Goal: Task Accomplishment & Management: Manage account settings

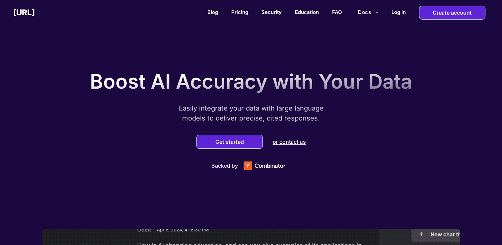
click at [366, 126] on div "Boost AI Accuracy with Your Data Easily integrate your data with large language…" at bounding box center [250, 118] width 331 height 111
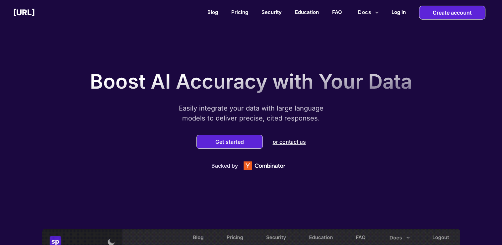
click at [397, 9] on h2 "Log in" at bounding box center [398, 12] width 14 height 6
click at [396, 10] on h2 "Log in" at bounding box center [398, 12] width 14 height 6
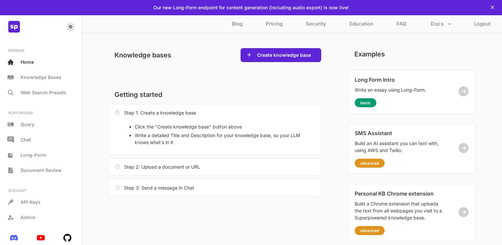
click at [228, 78] on div "Knowledge bases Create knowledge base" at bounding box center [214, 65] width 213 height 34
click at [7, 33] on div at bounding box center [40, 27] width 75 height 20
click at [15, 30] on img at bounding box center [14, 27] width 12 height 12
click at [27, 64] on p "Home" at bounding box center [27, 62] width 13 height 6
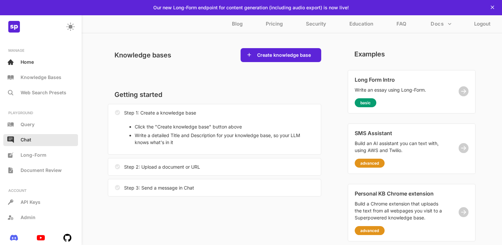
scroll to position [9, 0]
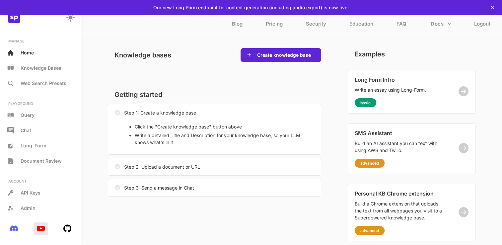
drag, startPoint x: 46, startPoint y: 232, endPoint x: 37, endPoint y: 228, distance: 10.1
click at [37, 228] on div at bounding box center [41, 228] width 68 height 22
click at [37, 228] on img at bounding box center [41, 228] width 8 height 6
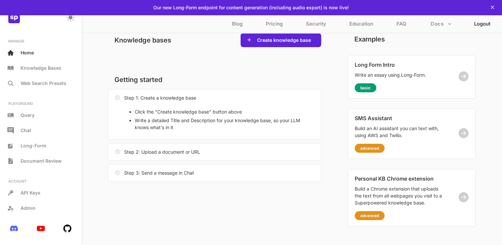
click at [474, 25] on p "Logout" at bounding box center [482, 26] width 16 height 10
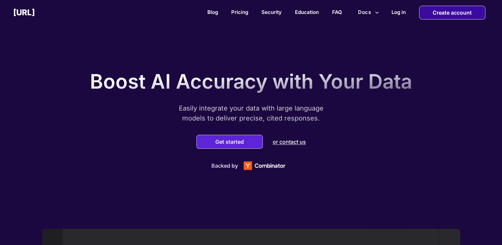
click at [465, 14] on p "Create account" at bounding box center [451, 12] width 39 height 13
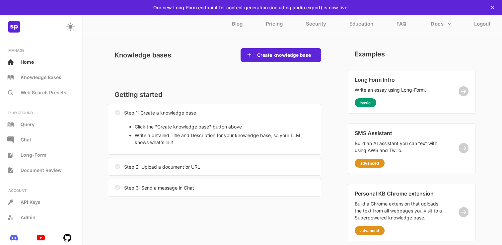
click at [429, 24] on button "Docs" at bounding box center [441, 24] width 26 height 13
click at [292, 54] on div at bounding box center [251, 122] width 502 height 245
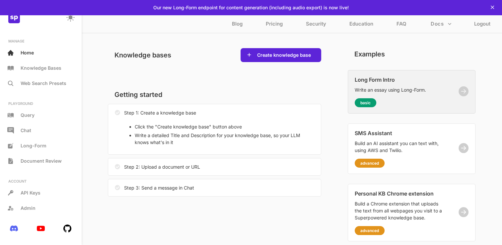
scroll to position [15, 0]
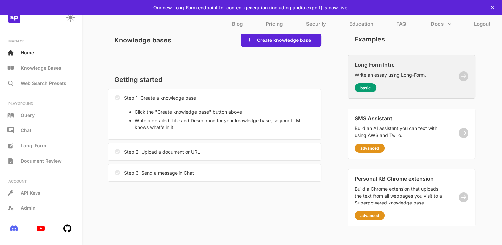
click at [365, 88] on p "basic" at bounding box center [365, 87] width 10 height 5
